Goal: Information Seeking & Learning: Find specific fact

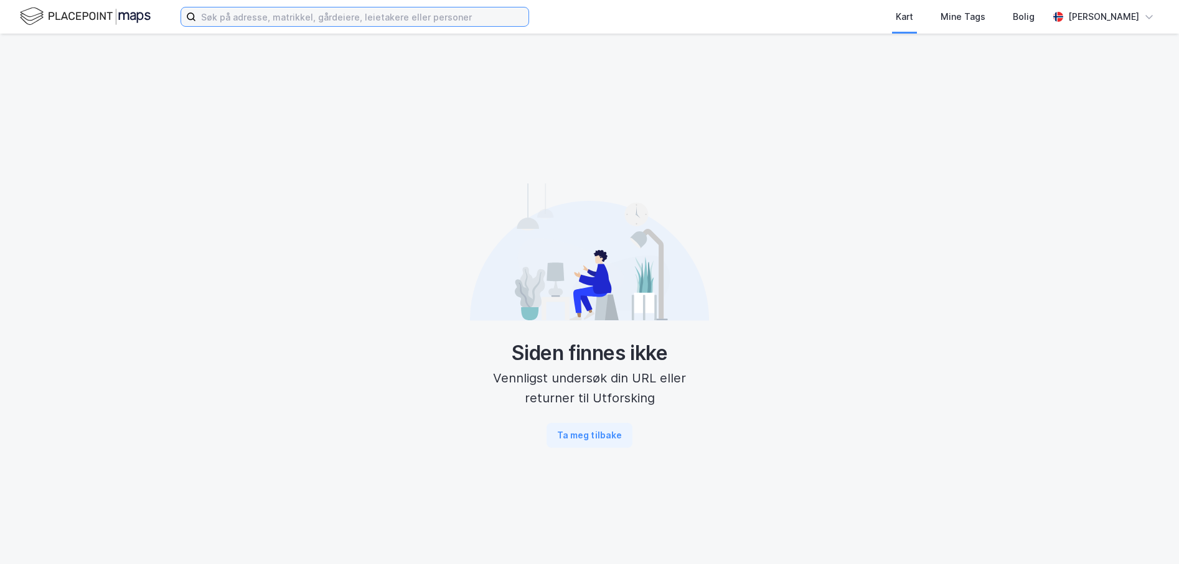
click at [218, 18] on input at bounding box center [362, 16] width 332 height 19
paste input "Rotthaugsgaten 1A"
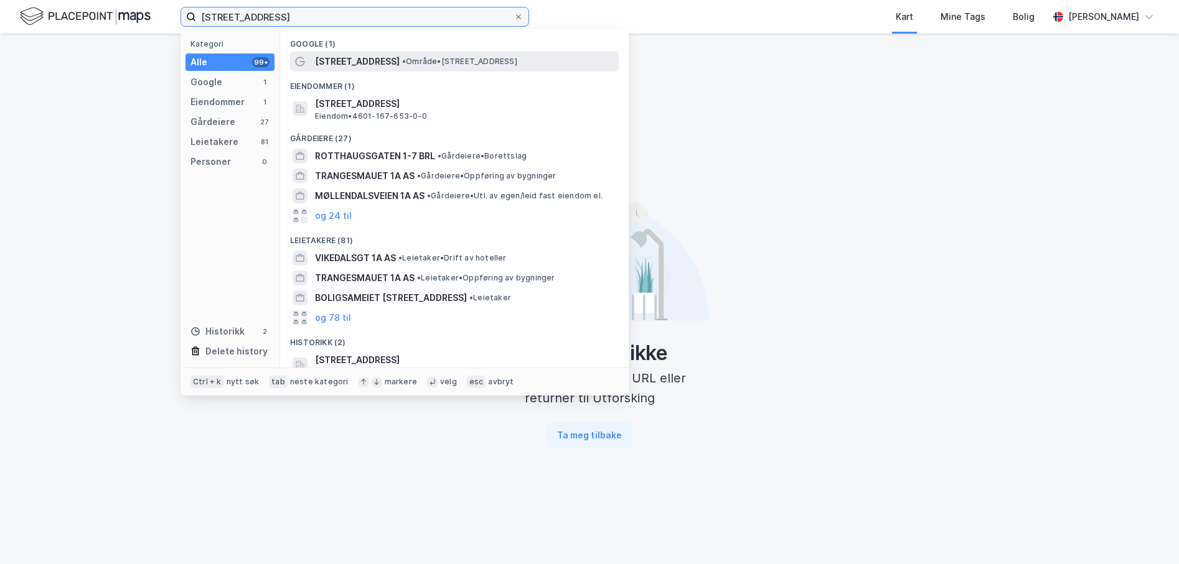
type input "Rotthaugsgaten 1A"
click at [357, 65] on span "Rotthaugsgaten 1A" at bounding box center [357, 61] width 85 height 15
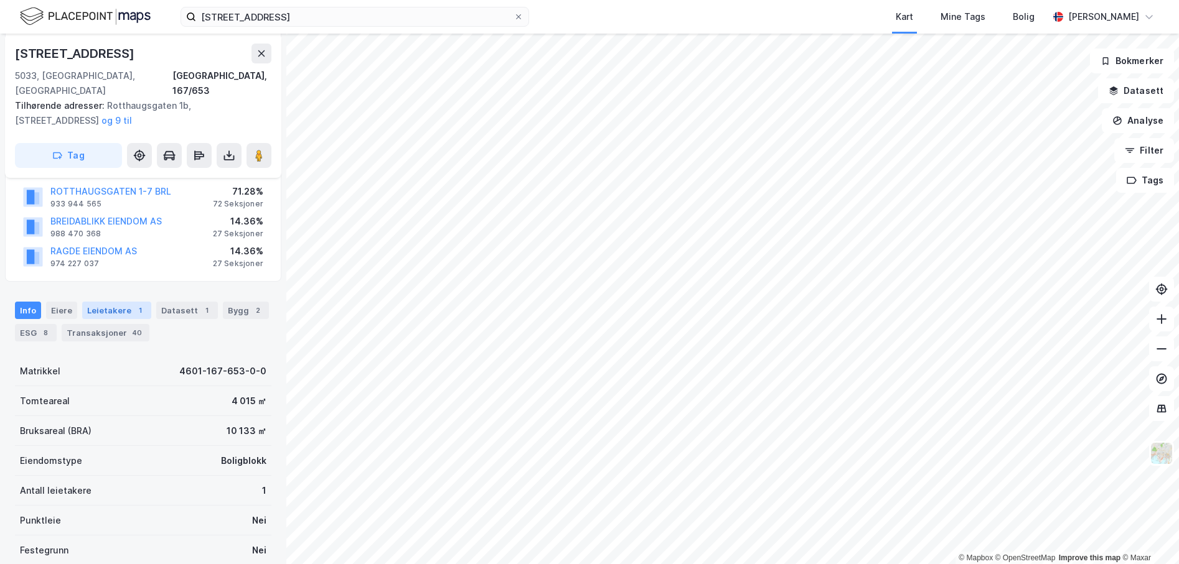
scroll to position [151, 0]
click at [0, 0] on button "ROTTHAUGSGATEN 1-7 BRL" at bounding box center [0, 0] width 0 height 0
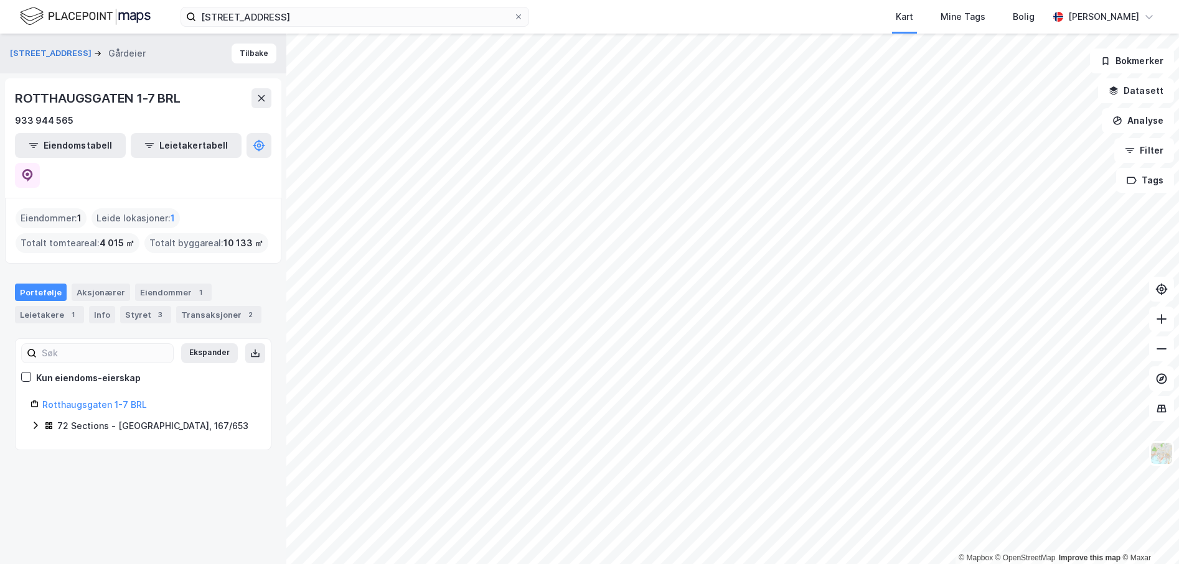
click at [35, 421] on icon at bounding box center [35, 426] width 10 height 10
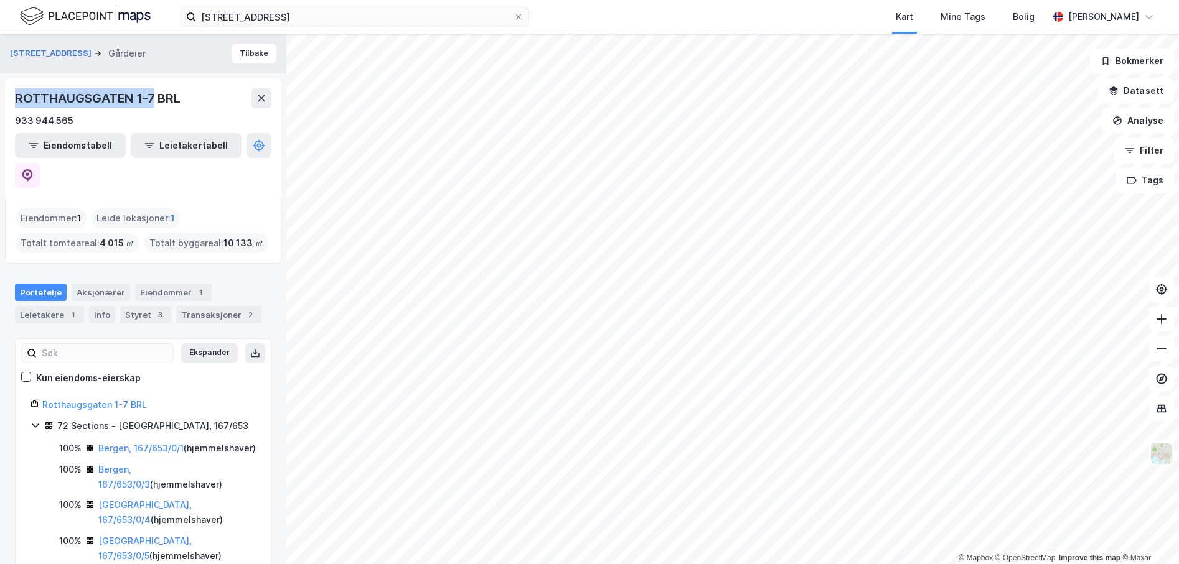
drag, startPoint x: 156, startPoint y: 96, endPoint x: 4, endPoint y: 98, distance: 151.9
click at [4, 98] on div "Rotthaugsgaten 1a Gårdeier Tilbake ROTTHAUGSGATEN 1-7 BRL 933 944 565 Eiendomst…" at bounding box center [143, 299] width 286 height 531
copy div "ROTTHAUGSGATEN 1-7"
